Goal: Information Seeking & Learning: Understand process/instructions

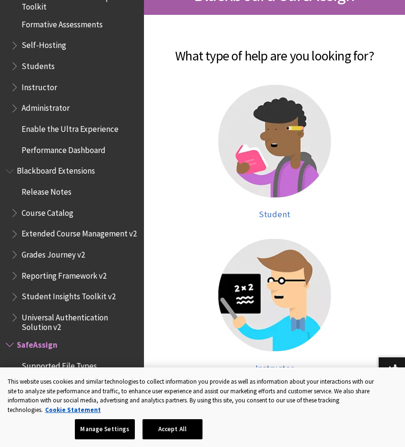
scroll to position [198, 0]
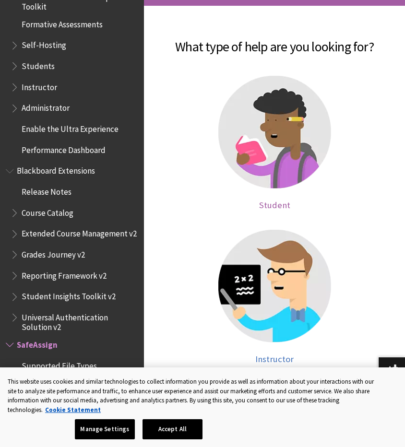
click at [248, 172] on img at bounding box center [274, 132] width 113 height 113
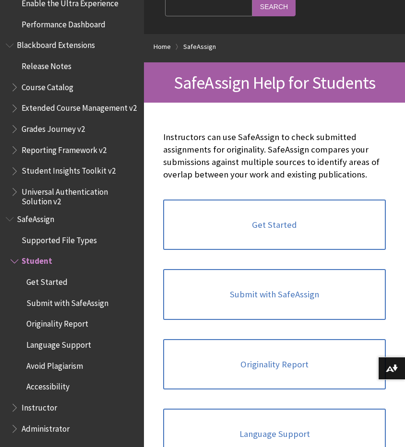
scroll to position [103, 0]
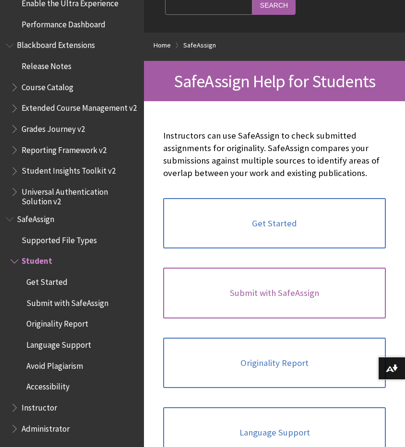
click at [284, 301] on link "Submit with SafeAssign" at bounding box center [274, 293] width 222 height 51
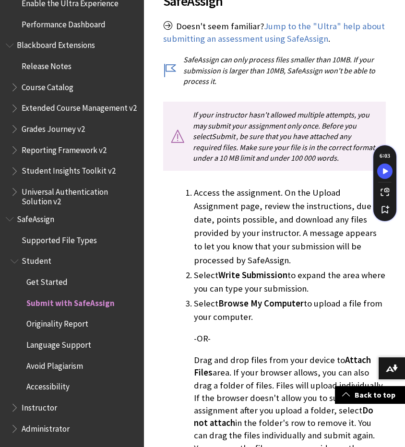
scroll to position [352, 0]
